Goal: Complete application form: Complete application form

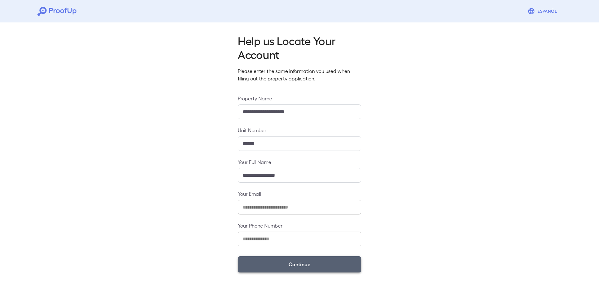
click at [251, 268] on button "Continue" at bounding box center [299, 264] width 123 height 16
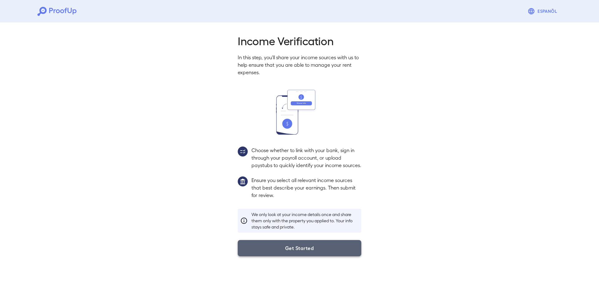
click at [272, 256] on button "Get Started" at bounding box center [299, 248] width 123 height 16
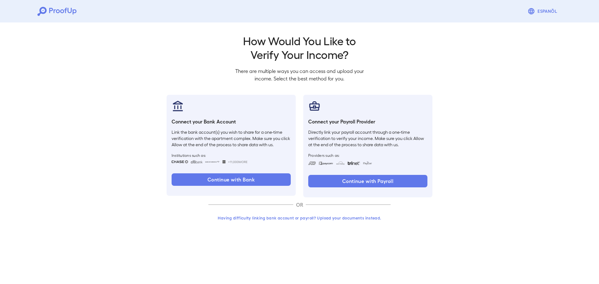
click at [286, 220] on button "Having difficulty linking bank account or payroll? Upload your documents instea…" at bounding box center [299, 217] width 182 height 11
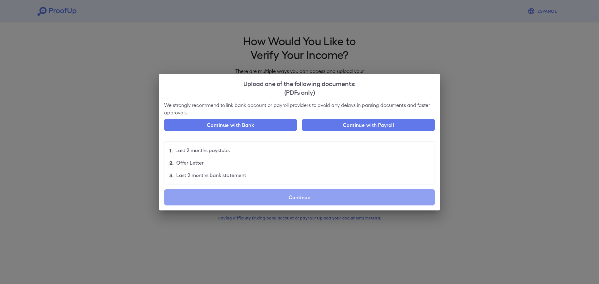
click at [258, 202] on label "Continue" at bounding box center [299, 197] width 271 height 16
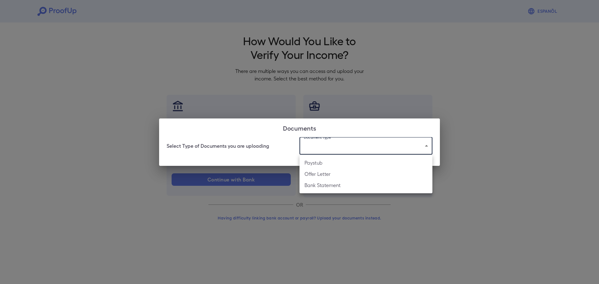
click at [303, 150] on body "Espanõl Go back How Would You Like to Verify Your Income? There are multiple wa…" at bounding box center [299, 119] width 599 height 238
click at [316, 163] on li "Paystub" at bounding box center [365, 162] width 133 height 11
type input "*******"
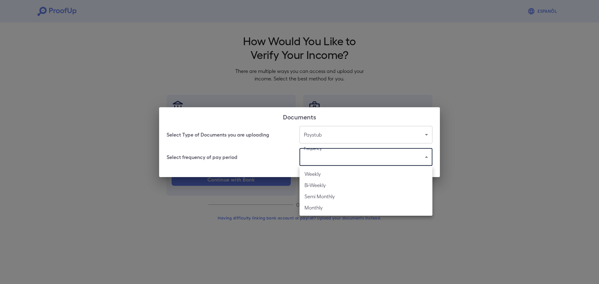
click at [315, 157] on body "Espanõl Go back How Would You Like to Verify Your Income? There are multiple wa…" at bounding box center [299, 119] width 599 height 238
click at [310, 172] on li "Weekly" at bounding box center [365, 173] width 133 height 11
type input "******"
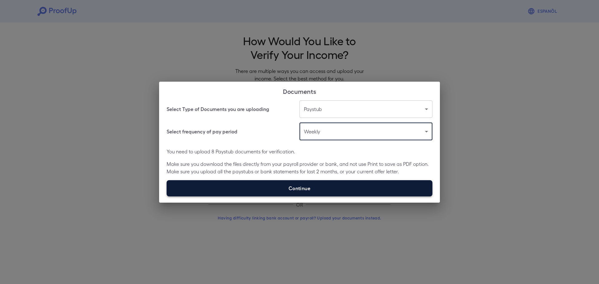
click at [287, 184] on label "Continue" at bounding box center [300, 188] width 266 height 16
click at [167, 196] on input "Continue" at bounding box center [167, 196] width 0 height 0
click at [316, 186] on label "Continue" at bounding box center [300, 188] width 266 height 16
click at [167, 196] on input "Continue" at bounding box center [167, 196] width 0 height 0
type input "**********"
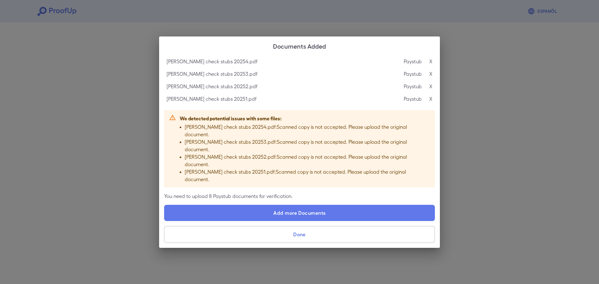
click at [296, 226] on button "Done" at bounding box center [299, 234] width 271 height 17
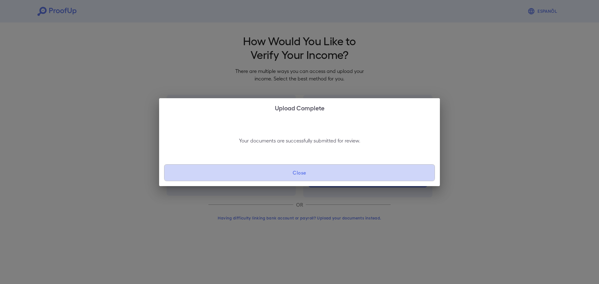
click at [302, 175] on button "Close" at bounding box center [299, 172] width 271 height 17
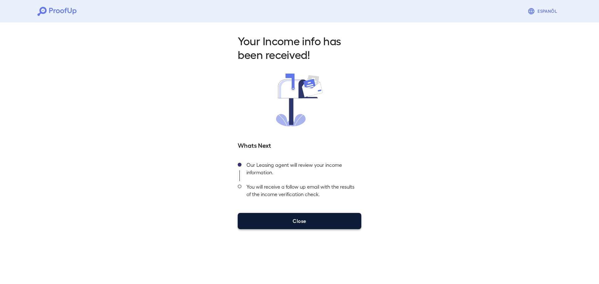
click at [295, 224] on button "Close" at bounding box center [299, 221] width 123 height 16
click at [296, 217] on button "Close" at bounding box center [299, 221] width 123 height 16
